Goal: Task Accomplishment & Management: Manage account settings

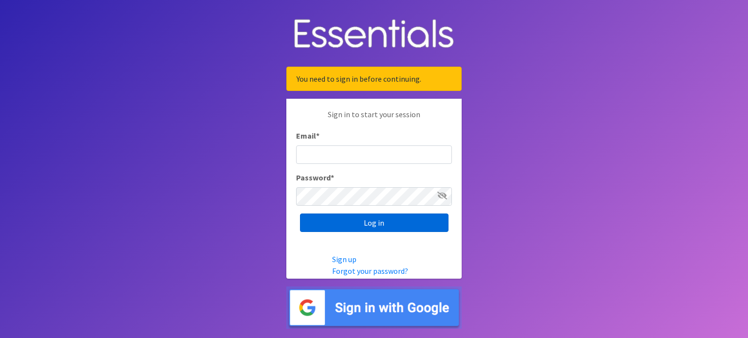
type input "jeanner@StVincentMonroe.org"
click at [380, 221] on input "Log in" at bounding box center [374, 223] width 148 height 18
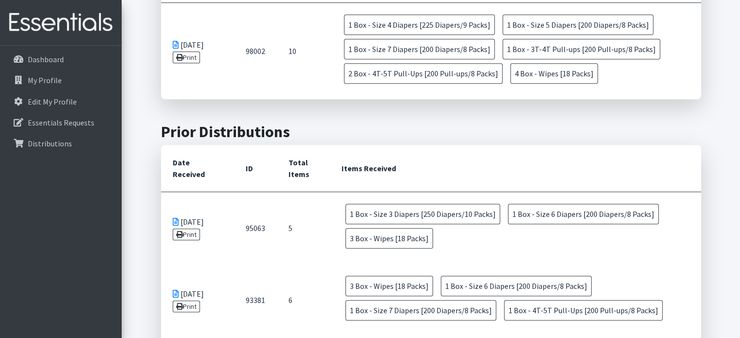
scroll to position [398, 0]
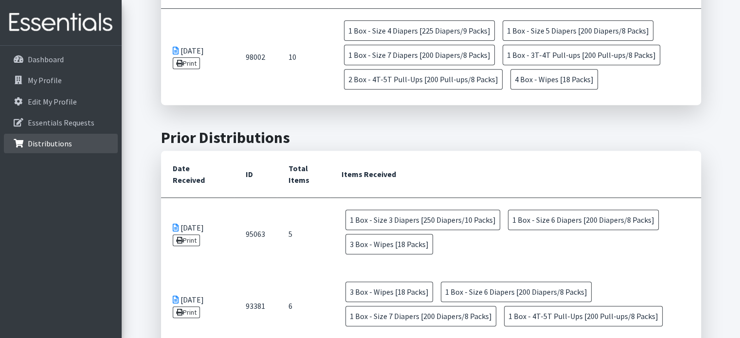
click at [62, 140] on p "Distributions" at bounding box center [50, 144] width 44 height 10
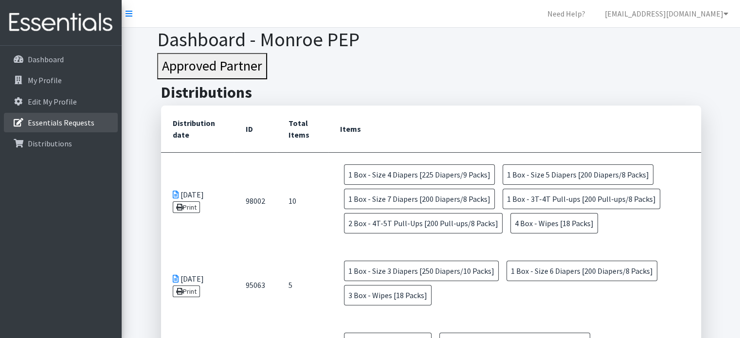
click at [54, 120] on p "Essentials Requests" at bounding box center [61, 123] width 67 height 10
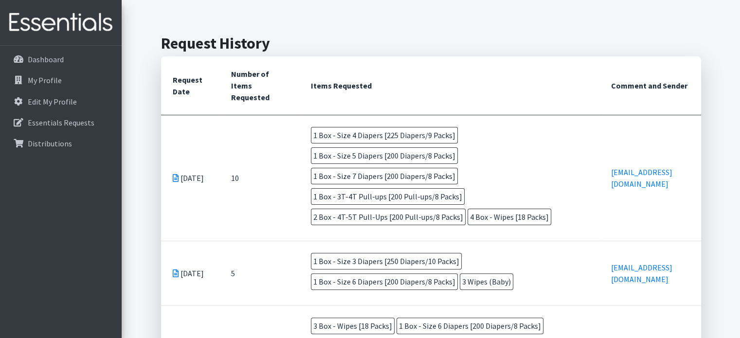
scroll to position [171, 0]
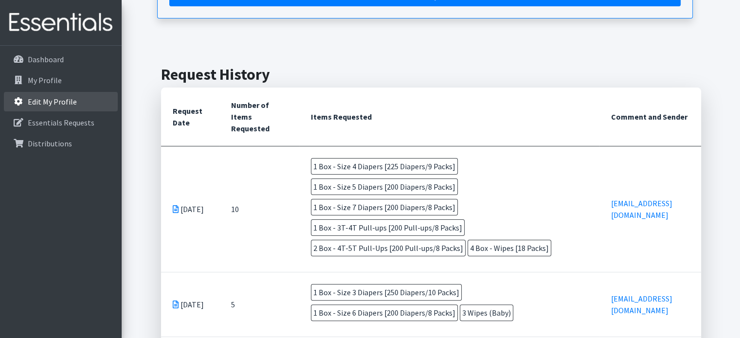
click at [58, 97] on p "Edit My Profile" at bounding box center [52, 102] width 49 height 10
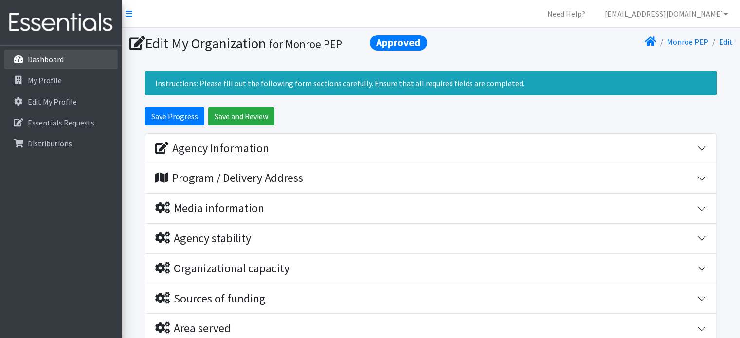
click at [39, 62] on p "Dashboard" at bounding box center [46, 60] width 36 height 10
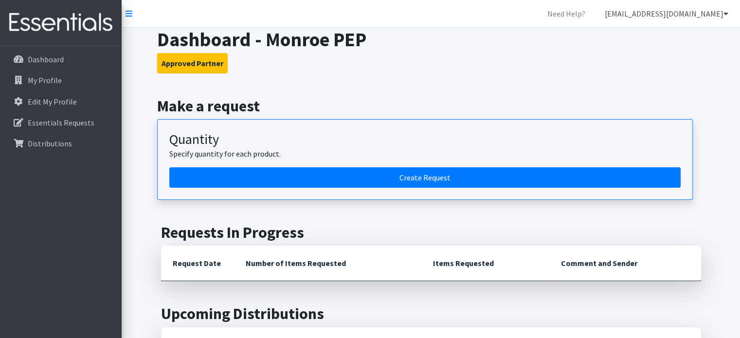
click at [726, 16] on icon at bounding box center [726, 14] width 5 height 8
